Goal: Task Accomplishment & Management: Complete application form

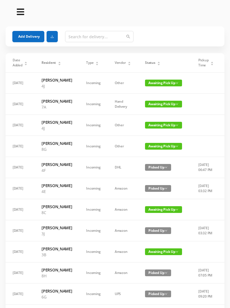
click at [158, 64] on div "Status" at bounding box center [152, 62] width 15 height 5
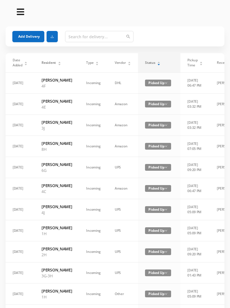
click at [158, 65] on icon "icon: caret-down" at bounding box center [159, 64] width 3 height 3
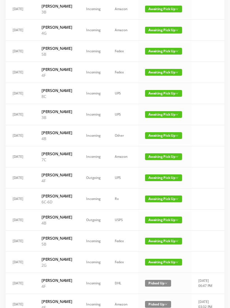
scroll to position [179, 0]
click at [164, 181] on span "Awaiting Pick Up" at bounding box center [163, 177] width 37 height 7
click at [153, 258] on link "Picked Up" at bounding box center [160, 253] width 37 height 9
click at [161, 76] on span "Awaiting Pick Up" at bounding box center [163, 72] width 37 height 7
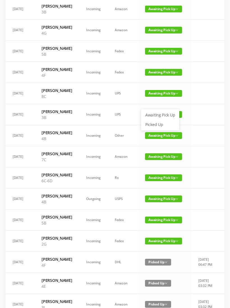
click at [162, 127] on link "Picked Up" at bounding box center [160, 124] width 37 height 9
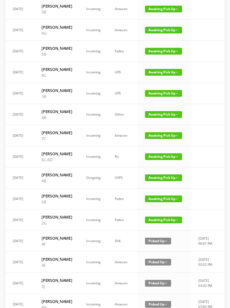
click at [162, 181] on span "Awaiting Pick Up" at bounding box center [163, 177] width 37 height 7
click at [159, 257] on link "Picked Up" at bounding box center [160, 253] width 37 height 9
click at [161, 181] on span "Awaiting Pick Up" at bounding box center [163, 177] width 37 height 7
click at [157, 254] on link "Picked Up" at bounding box center [160, 253] width 37 height 9
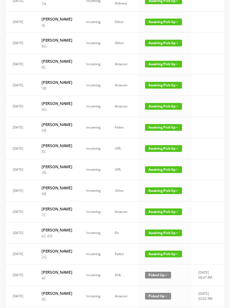
scroll to position [102, 0]
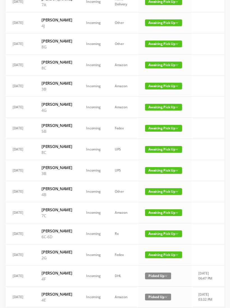
click at [159, 132] on span "Awaiting Pick Up" at bounding box center [163, 128] width 37 height 7
click at [164, 177] on link "Picked Up" at bounding box center [160, 174] width 37 height 9
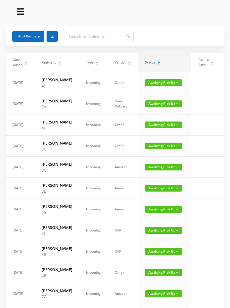
scroll to position [0, 0]
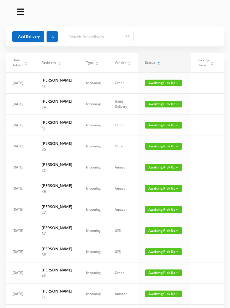
click at [161, 83] on span "Awaiting Pick Up" at bounding box center [163, 83] width 37 height 7
click at [158, 108] on link "Picked Up" at bounding box center [160, 105] width 37 height 9
click at [163, 107] on span "Awaiting Pick Up" at bounding box center [163, 104] width 37 height 7
click at [156, 128] on link "Picked Up" at bounding box center [160, 126] width 37 height 9
click at [158, 64] on div "Status" at bounding box center [152, 62] width 15 height 5
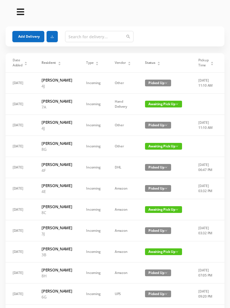
click at [160, 65] on div "Status" at bounding box center [152, 62] width 15 height 5
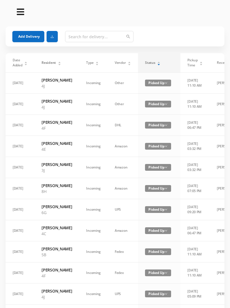
click at [153, 64] on div "Status" at bounding box center [152, 62] width 15 height 5
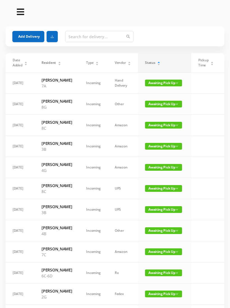
click at [30, 37] on button "Add Delivery" at bounding box center [28, 36] width 32 height 11
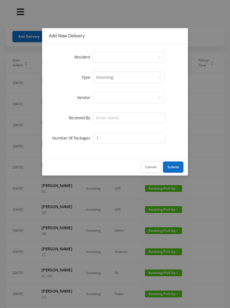
click at [151, 169] on button "Cancel" at bounding box center [151, 166] width 20 height 11
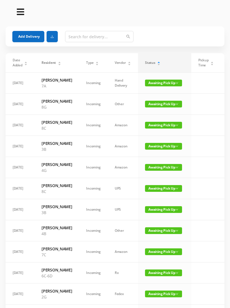
click at [28, 38] on button "Add Delivery" at bounding box center [28, 36] width 32 height 11
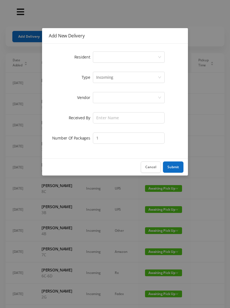
click at [99, 55] on div "Select a person" at bounding box center [127, 57] width 62 height 11
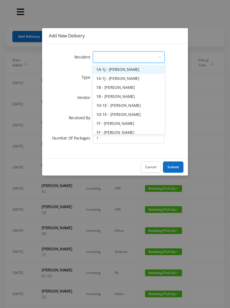
type input "5"
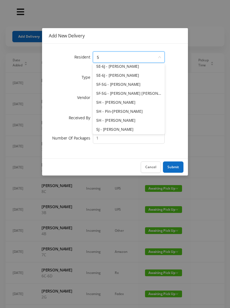
scroll to position [58, 0]
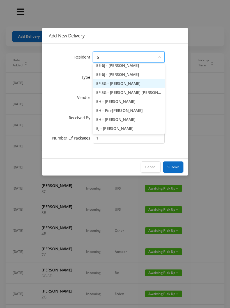
click at [117, 84] on li "5F-5G - [PERSON_NAME]" at bounding box center [129, 83] width 72 height 9
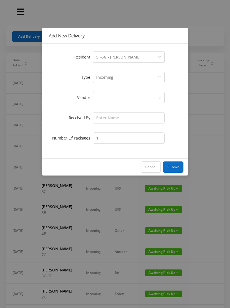
click at [102, 101] on div at bounding box center [127, 97] width 62 height 11
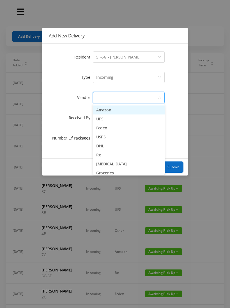
click at [113, 129] on li "Fedex" at bounding box center [129, 127] width 72 height 9
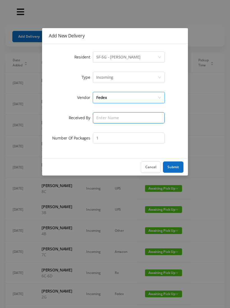
click at [109, 118] on input "text" at bounding box center [129, 117] width 72 height 11
type input "[PERSON_NAME]"
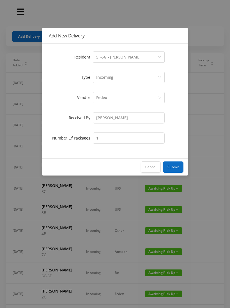
click at [177, 164] on button "Submit" at bounding box center [173, 166] width 21 height 11
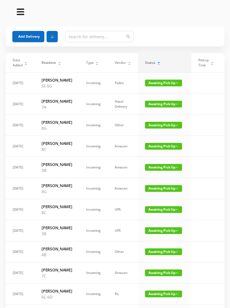
click at [29, 31] on button "Add Delivery" at bounding box center [28, 36] width 32 height 11
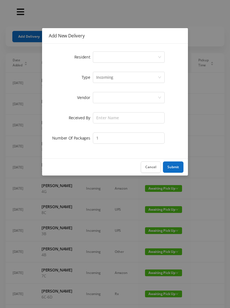
click at [104, 62] on div "Select a person" at bounding box center [127, 57] width 62 height 11
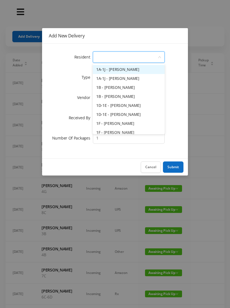
type input "7"
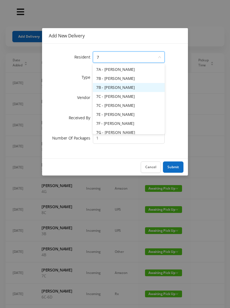
click at [116, 90] on li "7B - [PERSON_NAME]" at bounding box center [129, 87] width 72 height 9
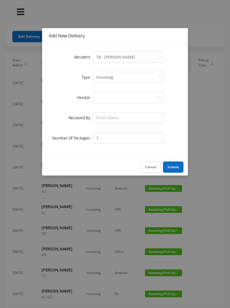
click at [110, 101] on div at bounding box center [127, 97] width 62 height 11
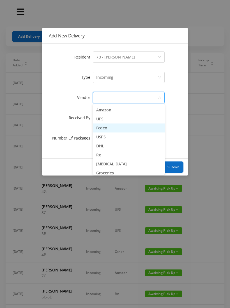
click at [114, 131] on li "Fedex" at bounding box center [129, 127] width 72 height 9
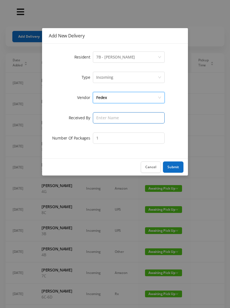
click at [105, 123] on input "text" at bounding box center [129, 117] width 72 height 11
type input "[PERSON_NAME]"
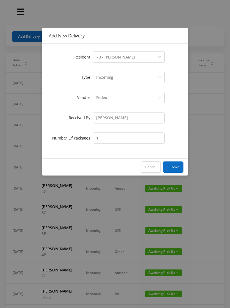
click at [107, 148] on div "Resident Select a person 7B - [PERSON_NAME] Type Incoming Vendor Fedex Received…" at bounding box center [115, 101] width 146 height 115
click at [107, 138] on input "1" at bounding box center [129, 137] width 72 height 11
type input "2"
click at [178, 167] on button "Submit" at bounding box center [173, 166] width 21 height 11
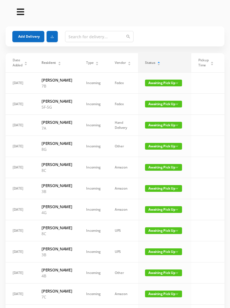
click at [101, 262] on td "Incoming" at bounding box center [93, 251] width 29 height 21
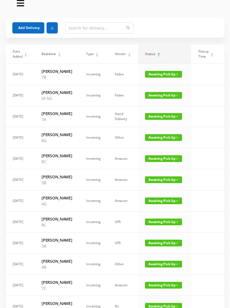
scroll to position [0, 0]
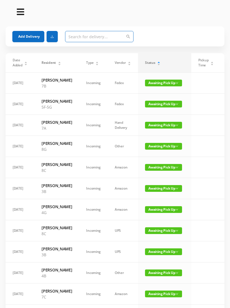
click at [81, 33] on input "text" at bounding box center [99, 36] width 69 height 11
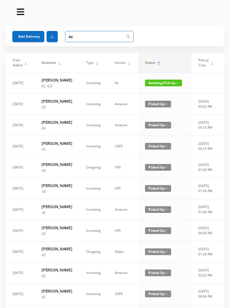
type input "4"
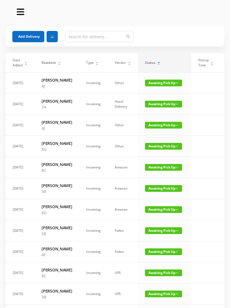
click at [19, 35] on button "Add Delivery" at bounding box center [28, 36] width 32 height 11
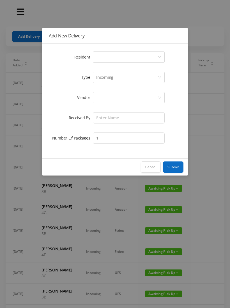
click at [101, 58] on div "Select a person" at bounding box center [127, 57] width 62 height 11
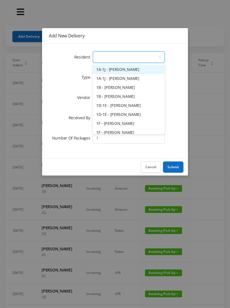
type input "4"
click at [151, 167] on button "Cancel" at bounding box center [151, 166] width 20 height 11
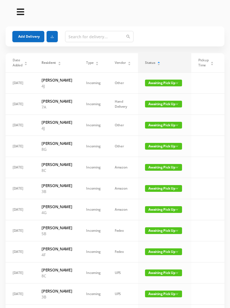
click at [27, 32] on button "Add Delivery" at bounding box center [28, 36] width 32 height 11
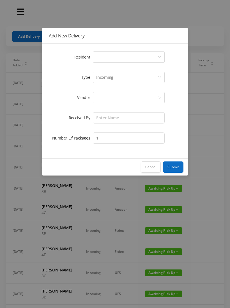
click at [102, 57] on div "Select a person" at bounding box center [127, 57] width 62 height 11
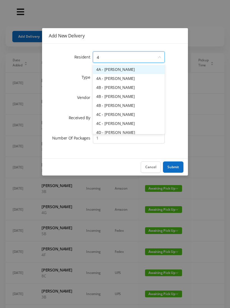
type input "4e"
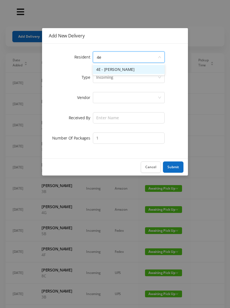
click at [136, 69] on li "4E - [PERSON_NAME]" at bounding box center [129, 69] width 72 height 9
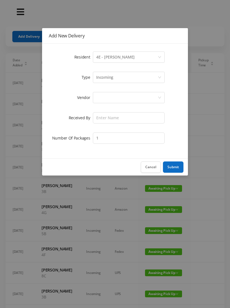
click at [106, 98] on div at bounding box center [127, 97] width 62 height 11
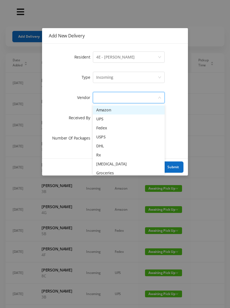
click at [120, 110] on li "Amazon" at bounding box center [129, 109] width 72 height 9
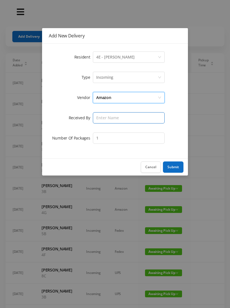
click at [104, 114] on input "text" at bounding box center [129, 117] width 72 height 11
type input "[PERSON_NAME]"
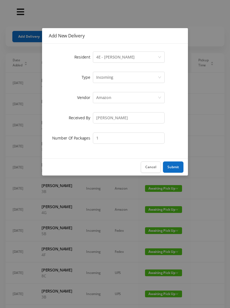
click at [175, 163] on button "Submit" at bounding box center [173, 166] width 21 height 11
